Goal: Find contact information: Find contact information

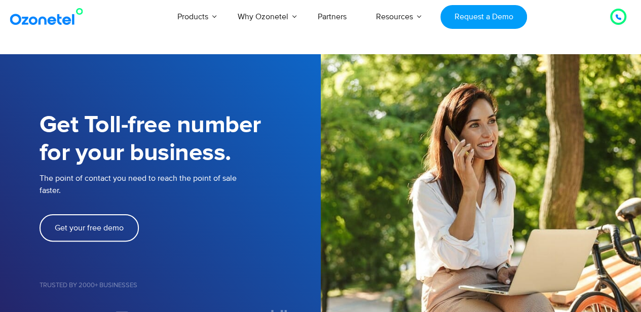
click at [613, 16] on div at bounding box center [618, 17] width 12 height 12
click at [624, 18] on div at bounding box center [618, 17] width 16 height 16
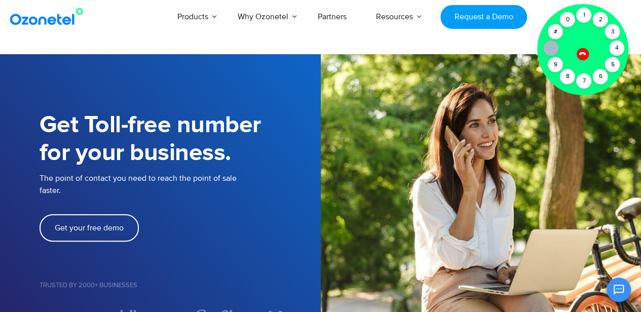
drag, startPoint x: 583, startPoint y: 55, endPoint x: 263, endPoint y: 19, distance: 321.6
click at [583, 55] on icon at bounding box center [582, 53] width 9 height 9
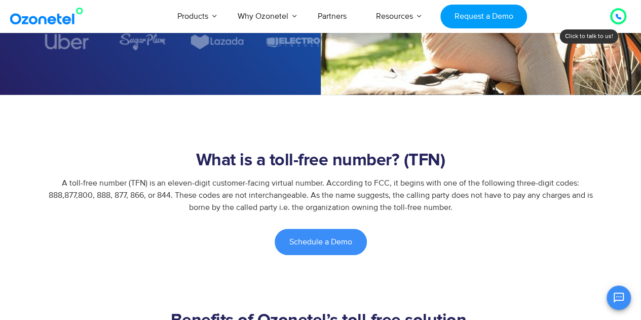
scroll to position [278, 0]
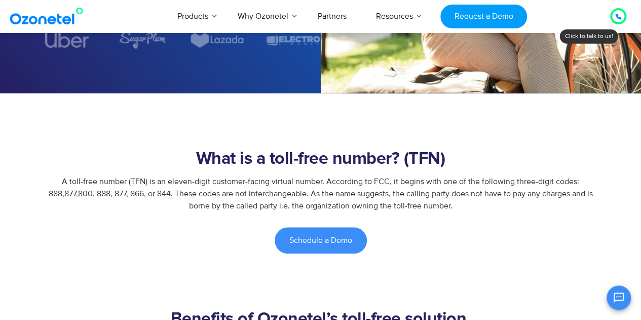
click at [619, 299] on icon "Open chat" at bounding box center [618, 297] width 10 height 10
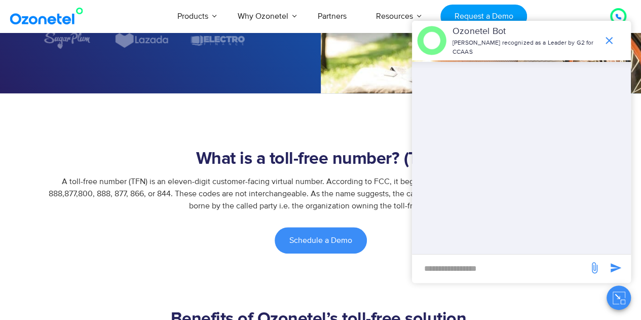
click at [472, 261] on input "new-msg-input" at bounding box center [500, 267] width 166 height 17
click at [612, 45] on icon "end chat or minimize" at bounding box center [609, 40] width 12 height 12
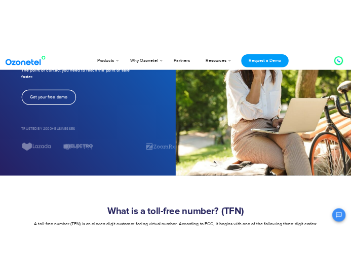
scroll to position [0, 0]
